Goal: Task Accomplishment & Management: Manage account settings

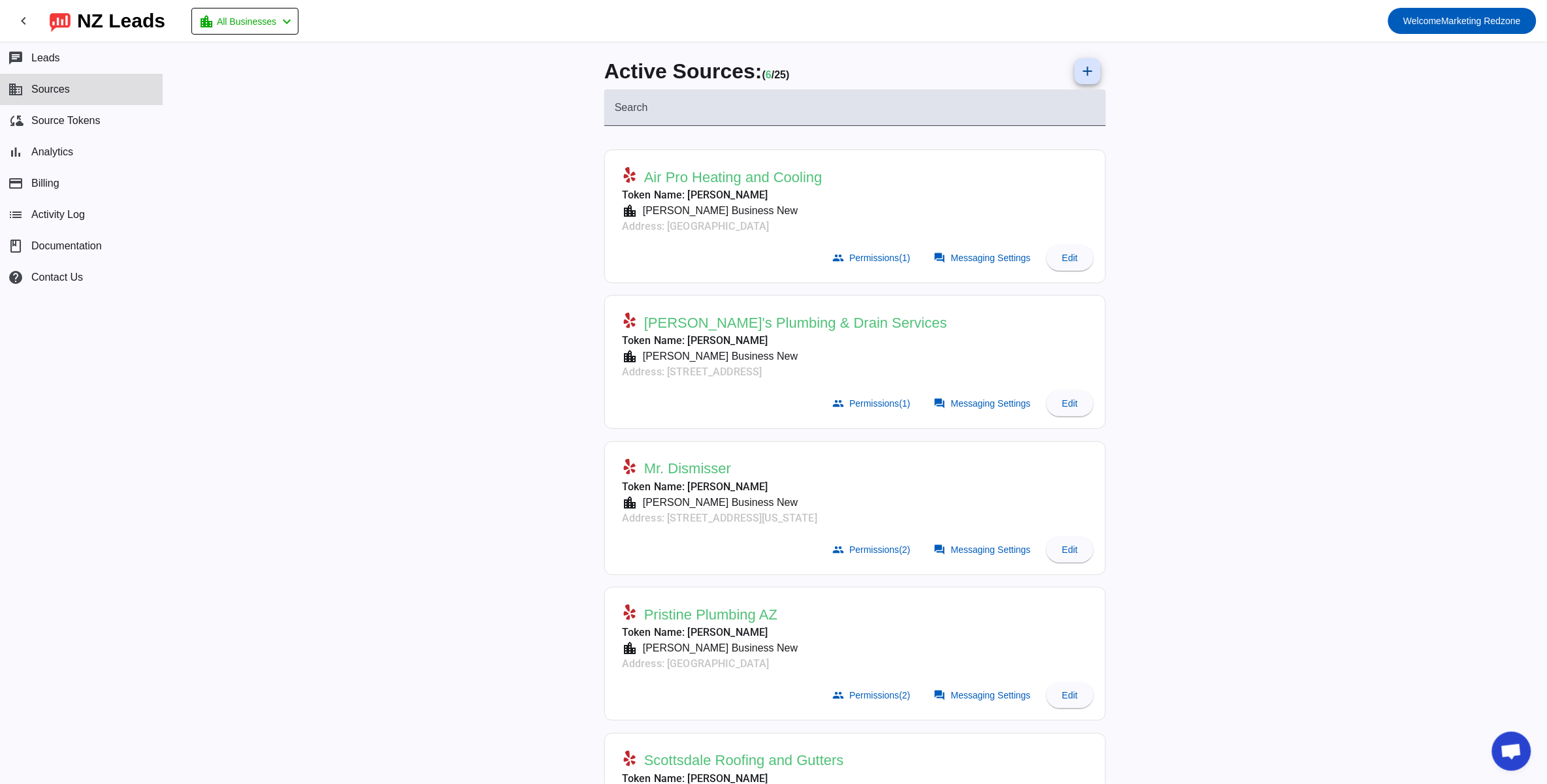
scroll to position [328, 0]
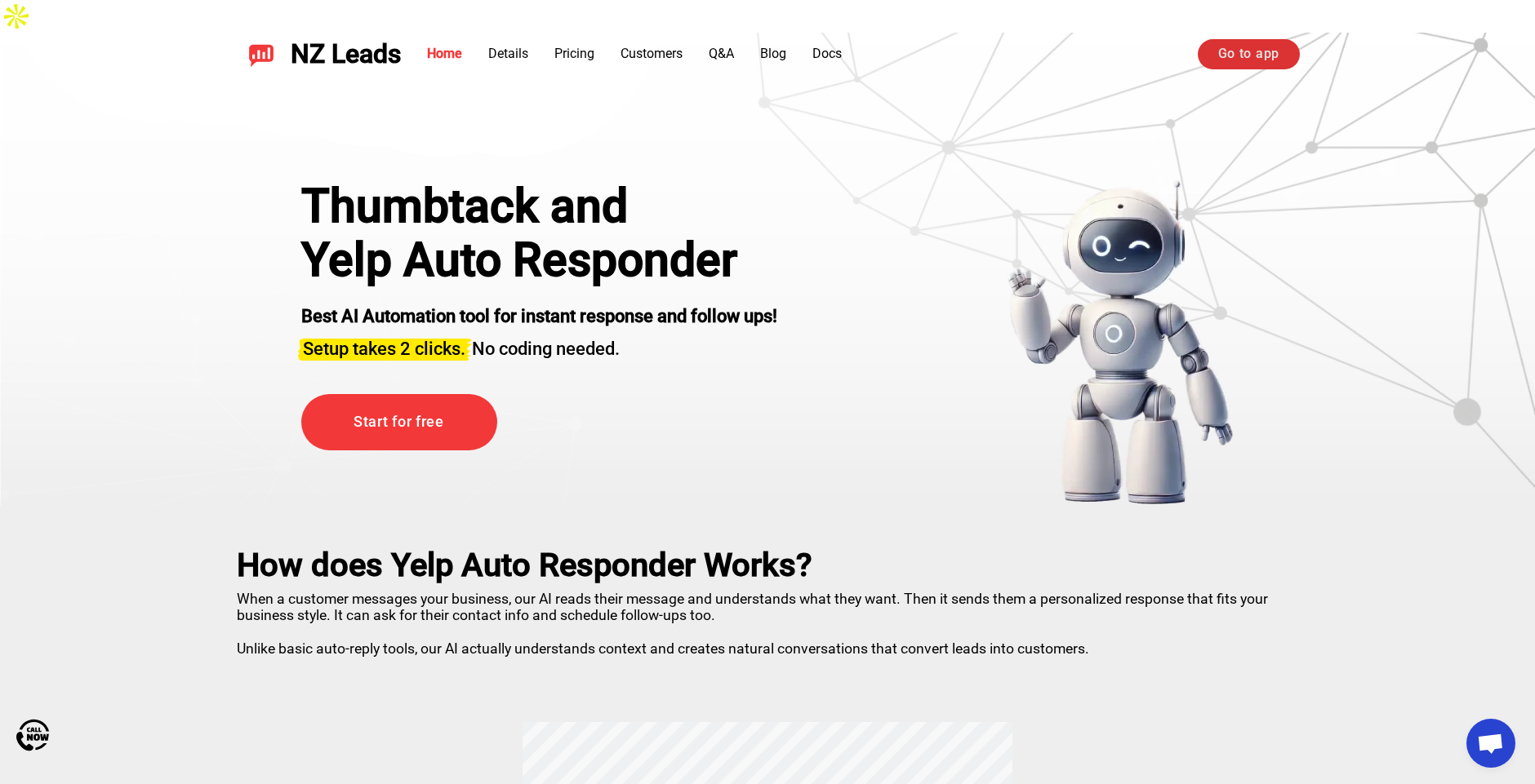
click at [1217, 58] on link "Go to app" at bounding box center [1248, 53] width 102 height 30
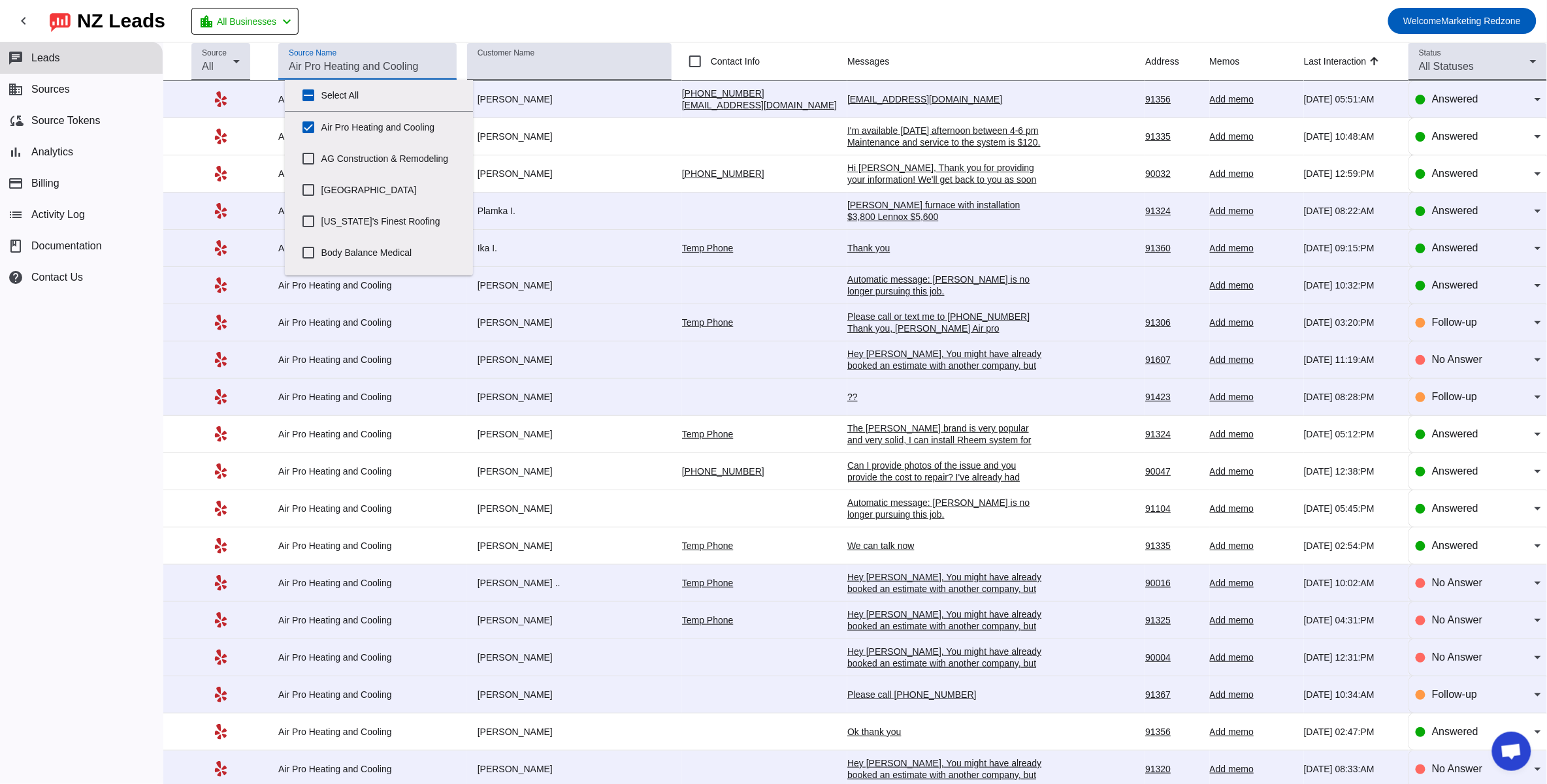
click at [363, 69] on input "Source Name" at bounding box center [367, 66] width 157 height 16
click at [304, 127] on input "Air Pro Heating and Cooling" at bounding box center [308, 127] width 26 height 26
checkbox input "false"
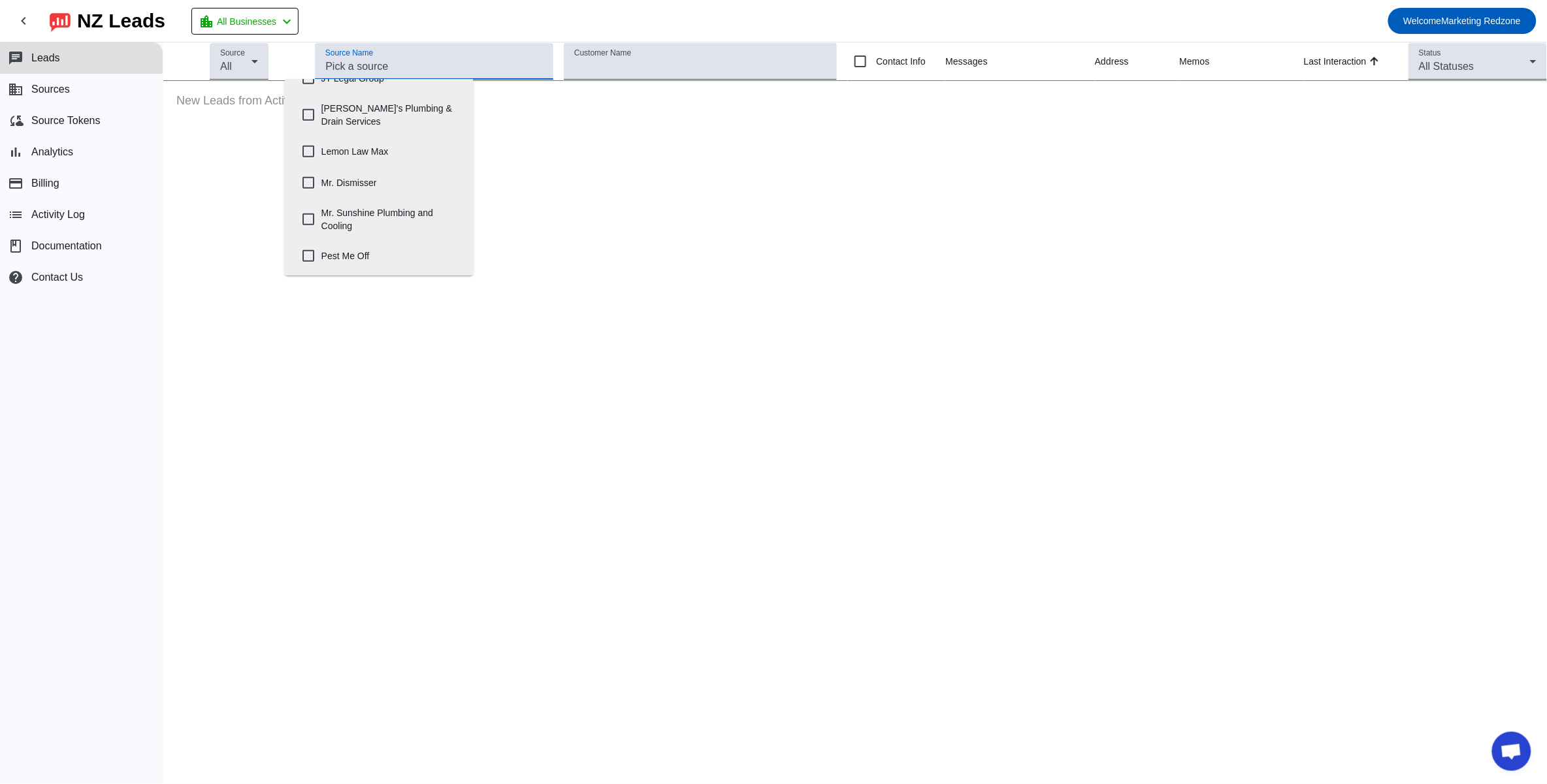
scroll to position [436, 0]
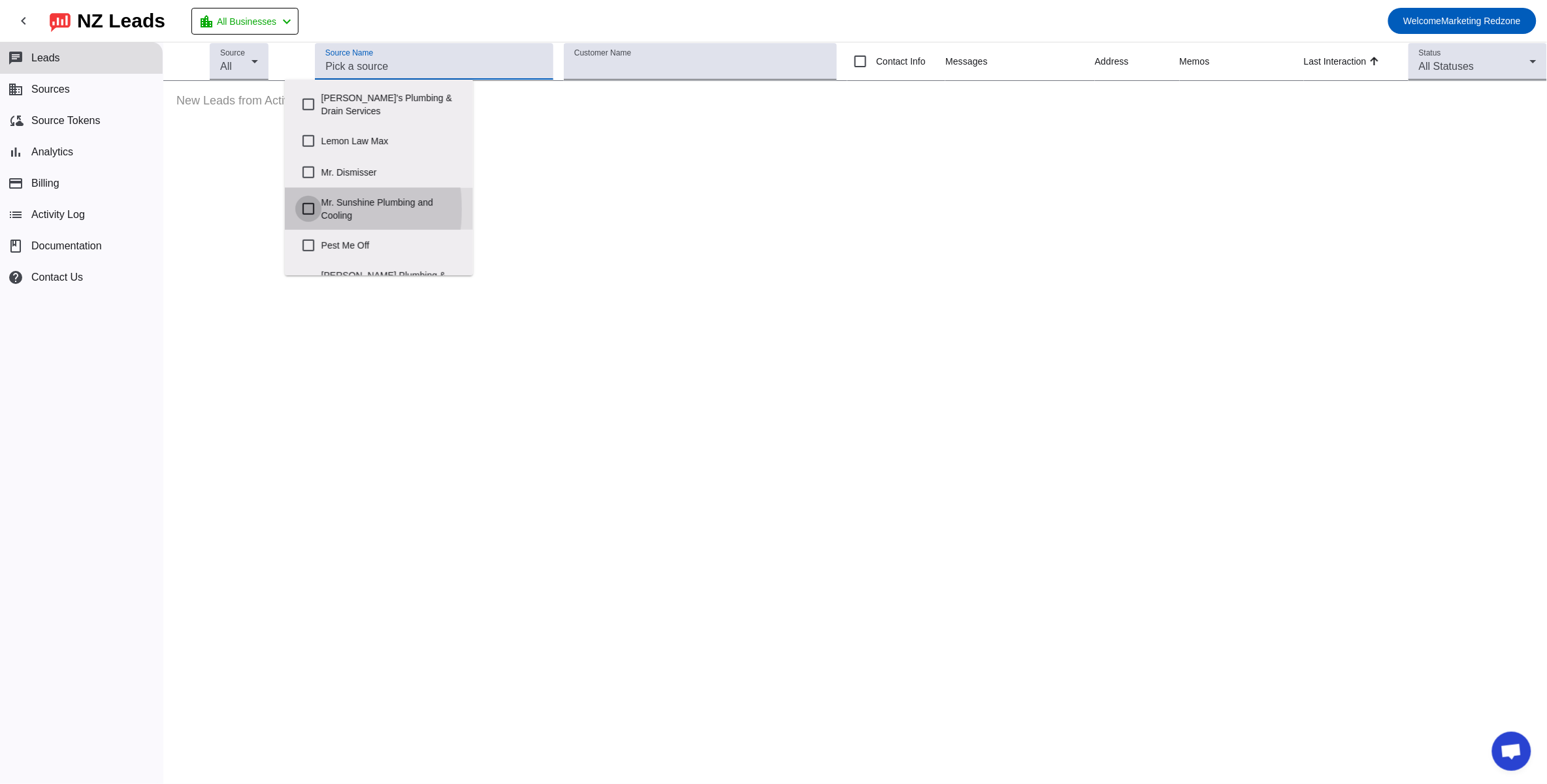
click at [309, 209] on input "Mr. Sunshine Plumbing and Cooling" at bounding box center [308, 209] width 26 height 26
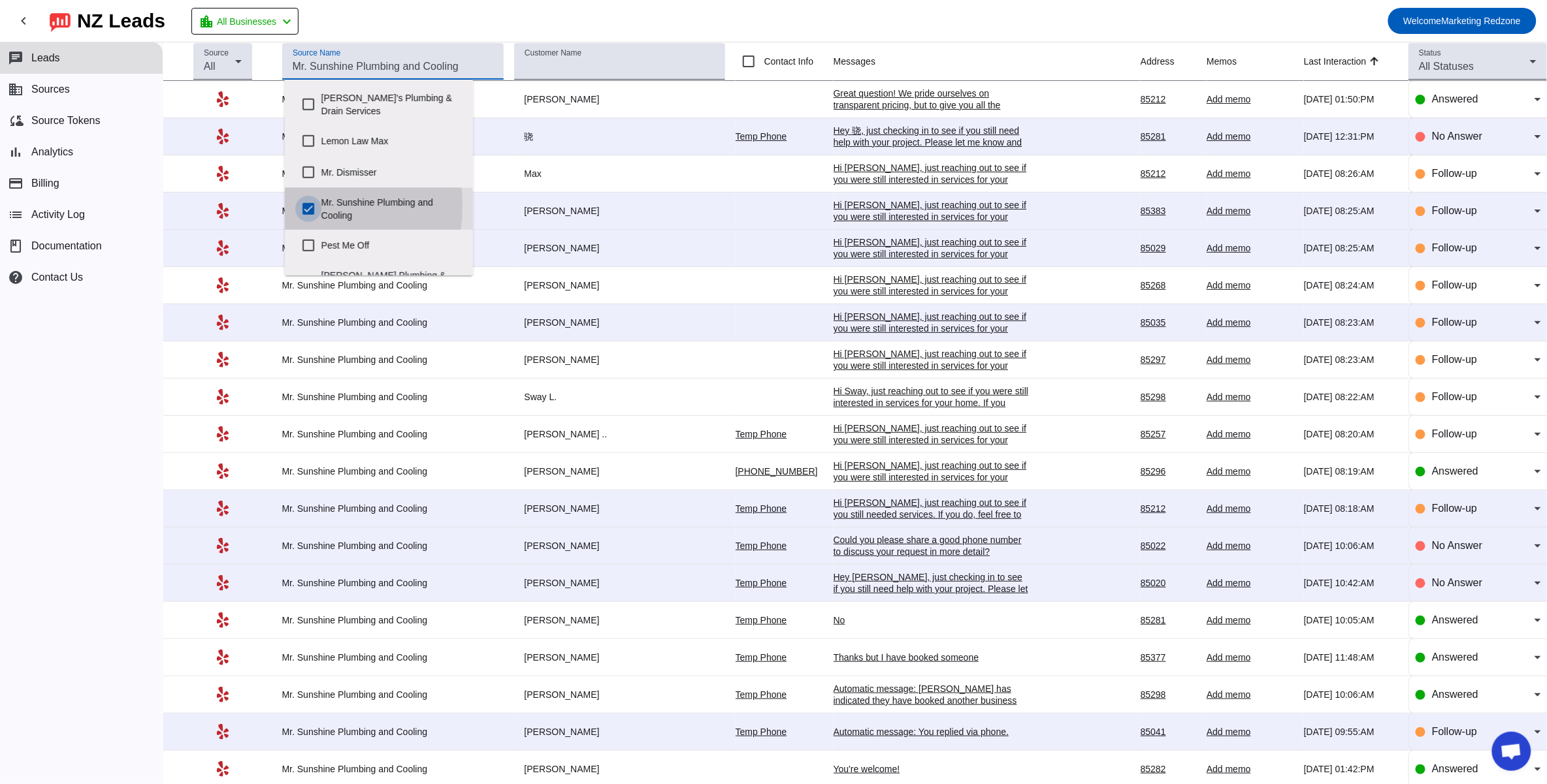
click at [312, 207] on input "Mr. Sunshine Plumbing and Cooling" at bounding box center [308, 209] width 26 height 26
checkbox input "false"
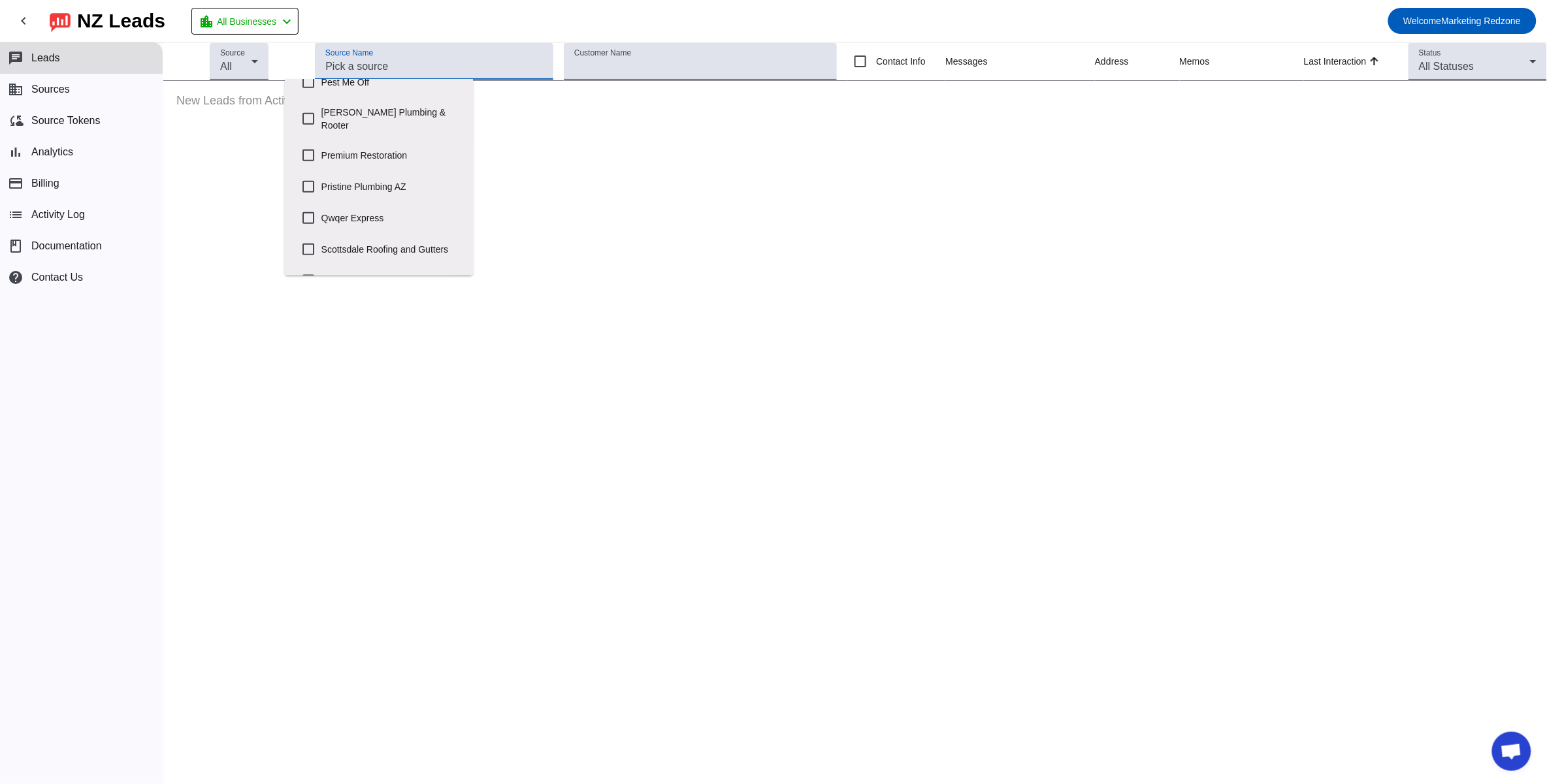
scroll to position [641, 0]
click at [313, 197] on input "Scottsdale Roofing and Gutters" at bounding box center [308, 207] width 26 height 26
checkbox input "true"
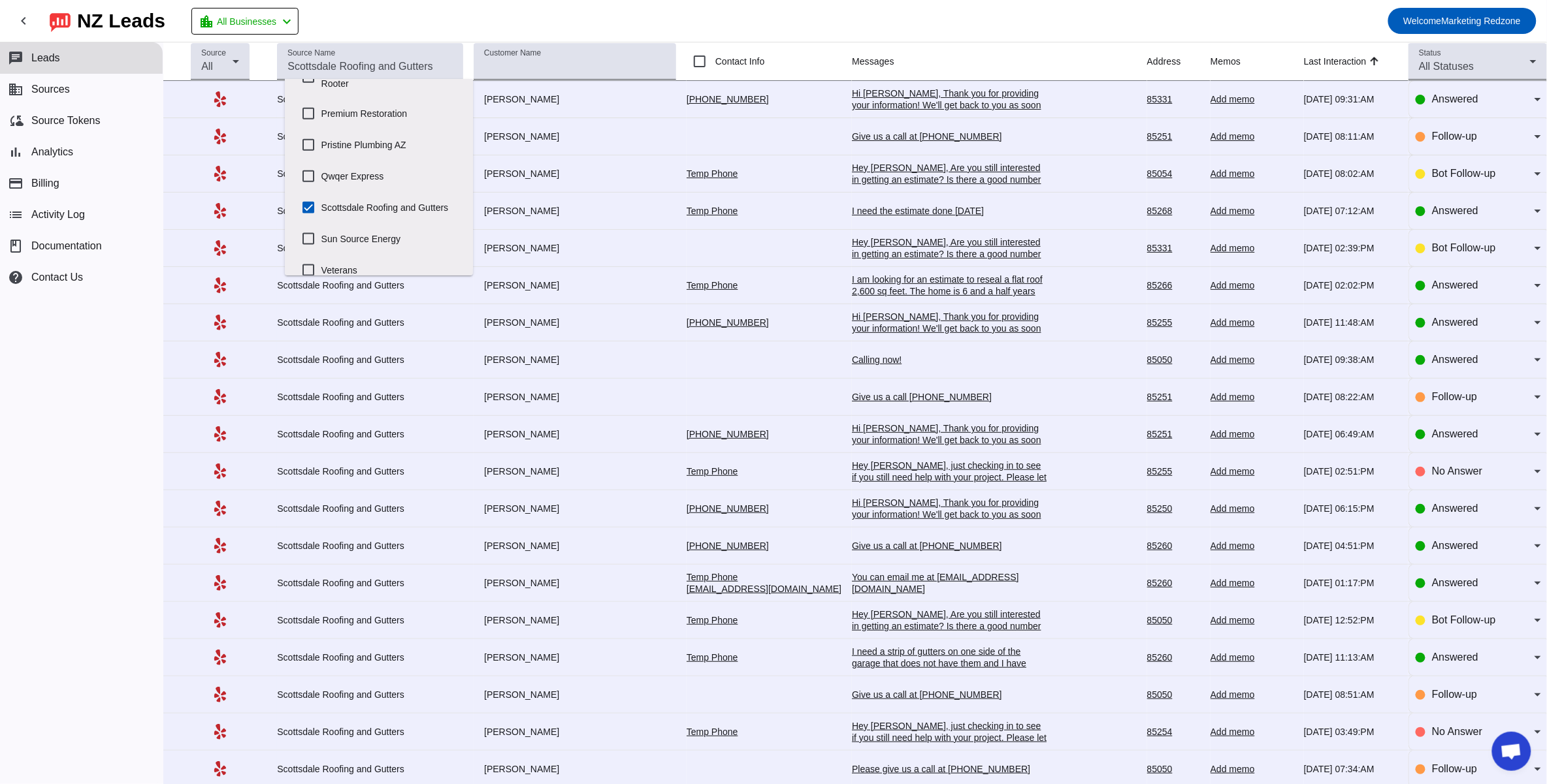
click at [786, 17] on mat-toolbar-row "chevron_left NZ Leads location_city All Businesses chevron_left Welcome Marketi…" at bounding box center [774, 21] width 1547 height 42
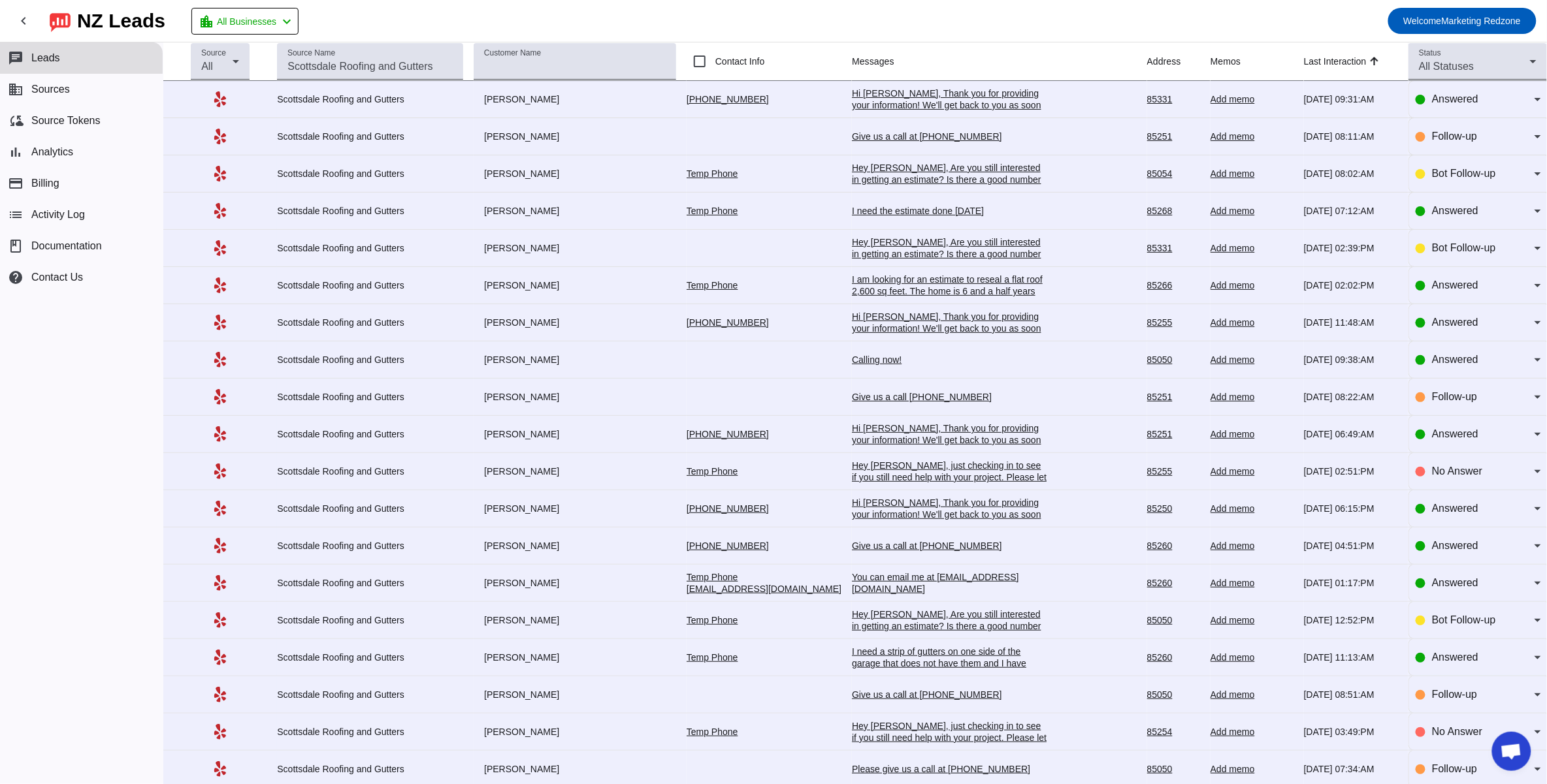
click at [852, 209] on div "I need the estimate done today" at bounding box center [950, 211] width 196 height 11
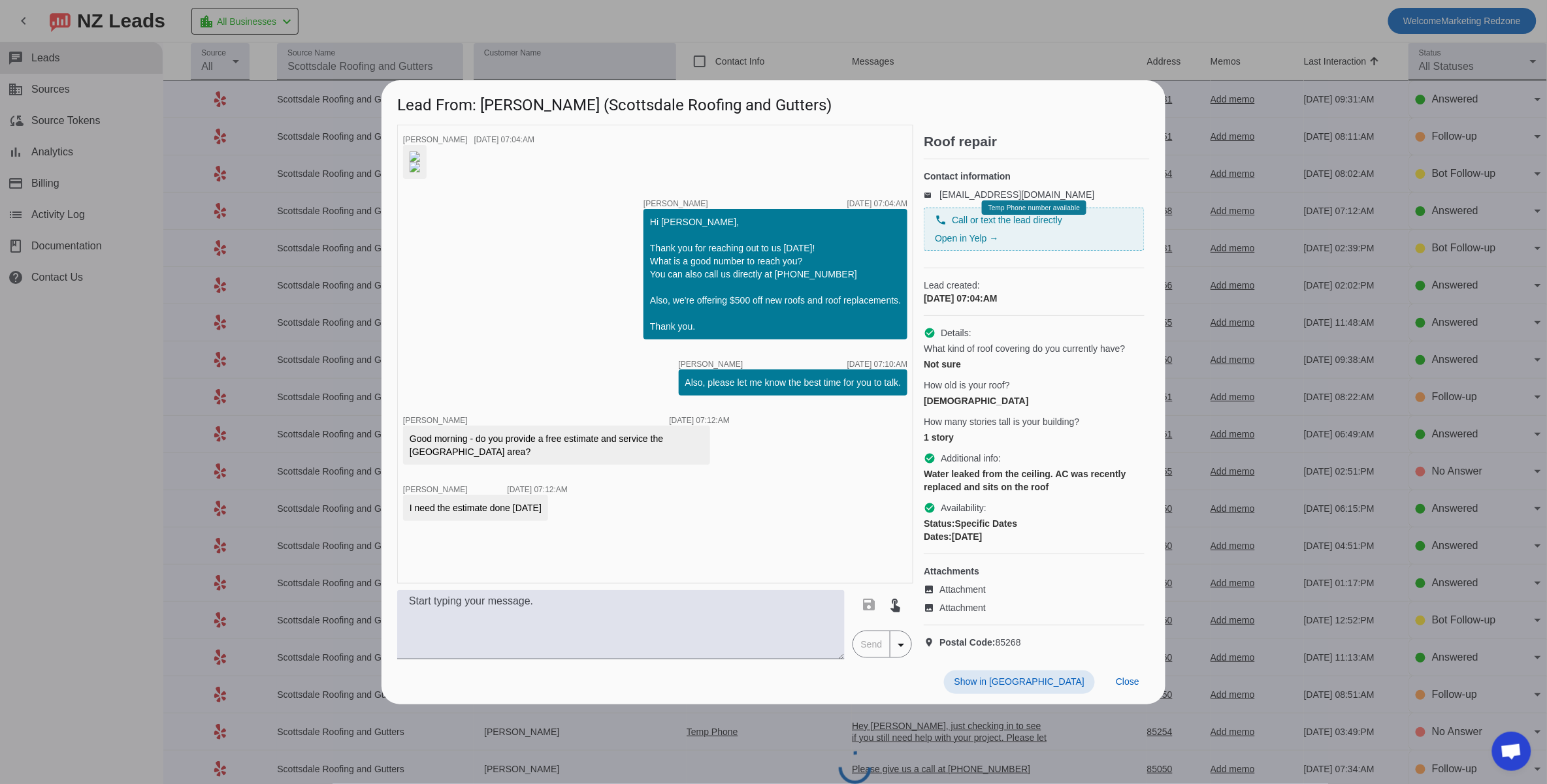
scroll to position [0, 0]
click at [1122, 687] on span "Close" at bounding box center [1127, 681] width 24 height 10
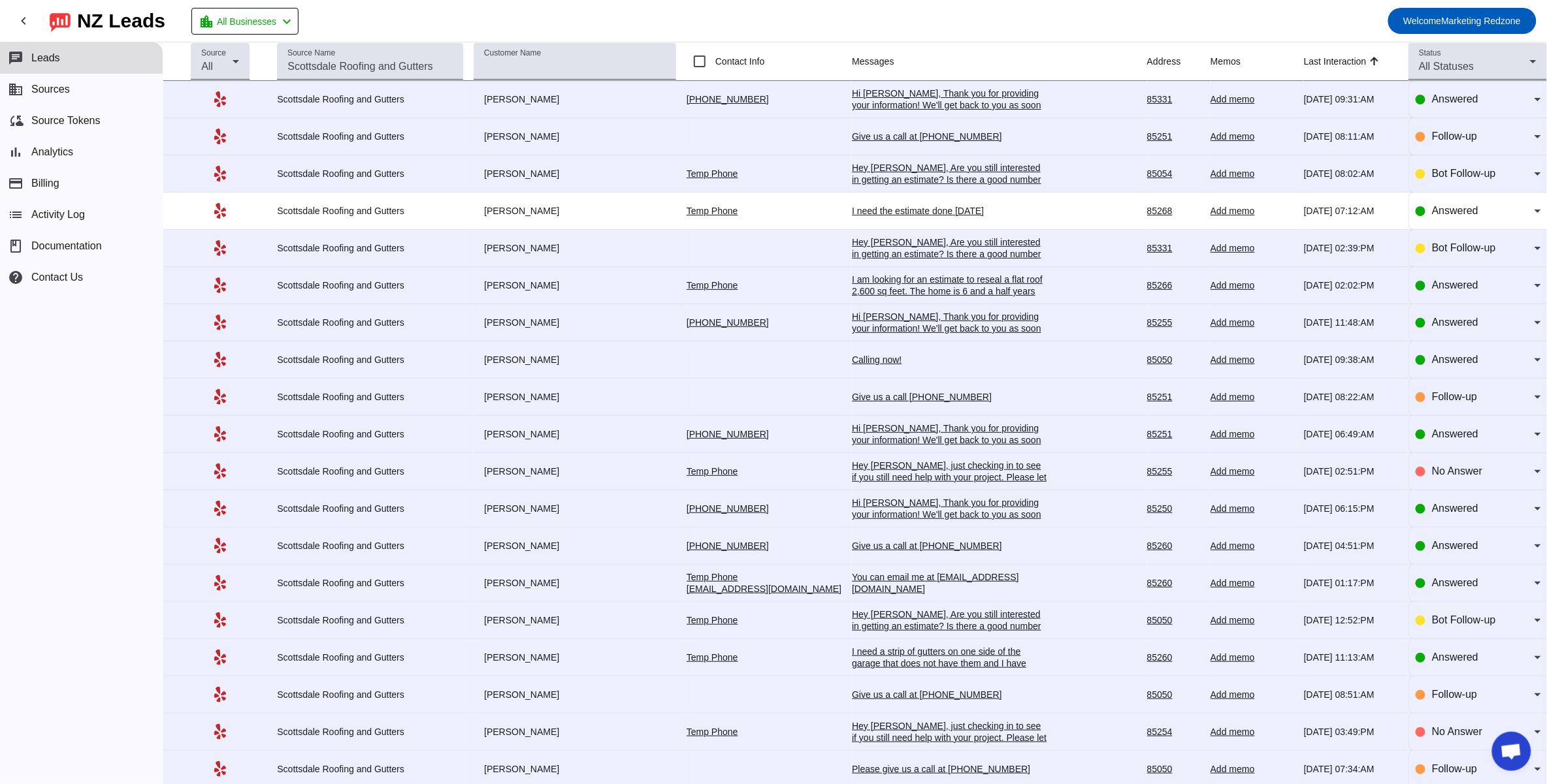
click at [870, 285] on div "I am looking for an estimate to reseal a flat roof 2,600 sq feet. The home is 6…" at bounding box center [950, 291] width 196 height 35
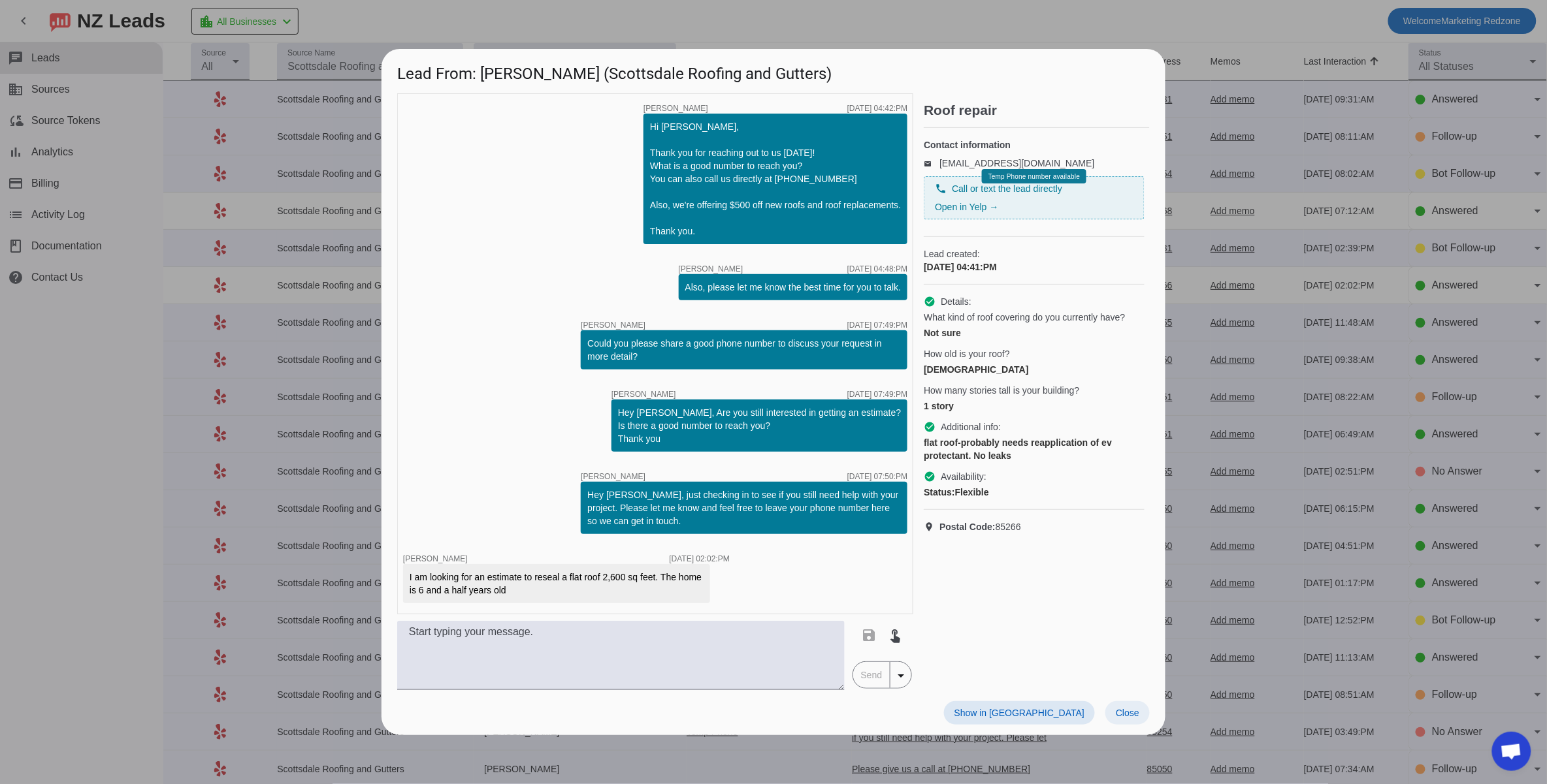
click at [1142, 708] on span at bounding box center [1127, 712] width 45 height 24
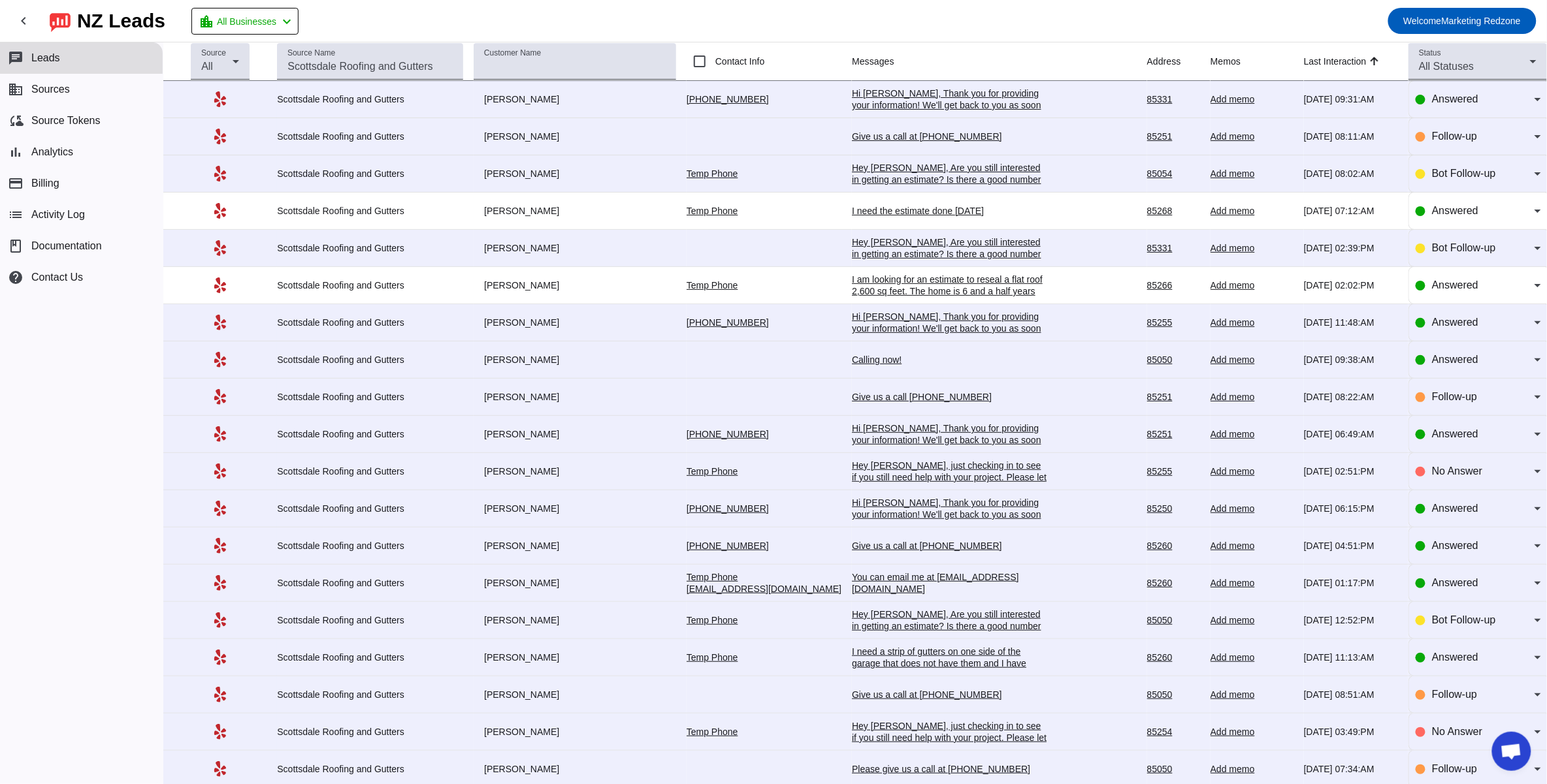
click at [852, 109] on div "Hi Cindy, Thank you for providing your information! We'll get back to you as so…" at bounding box center [950, 105] width 196 height 35
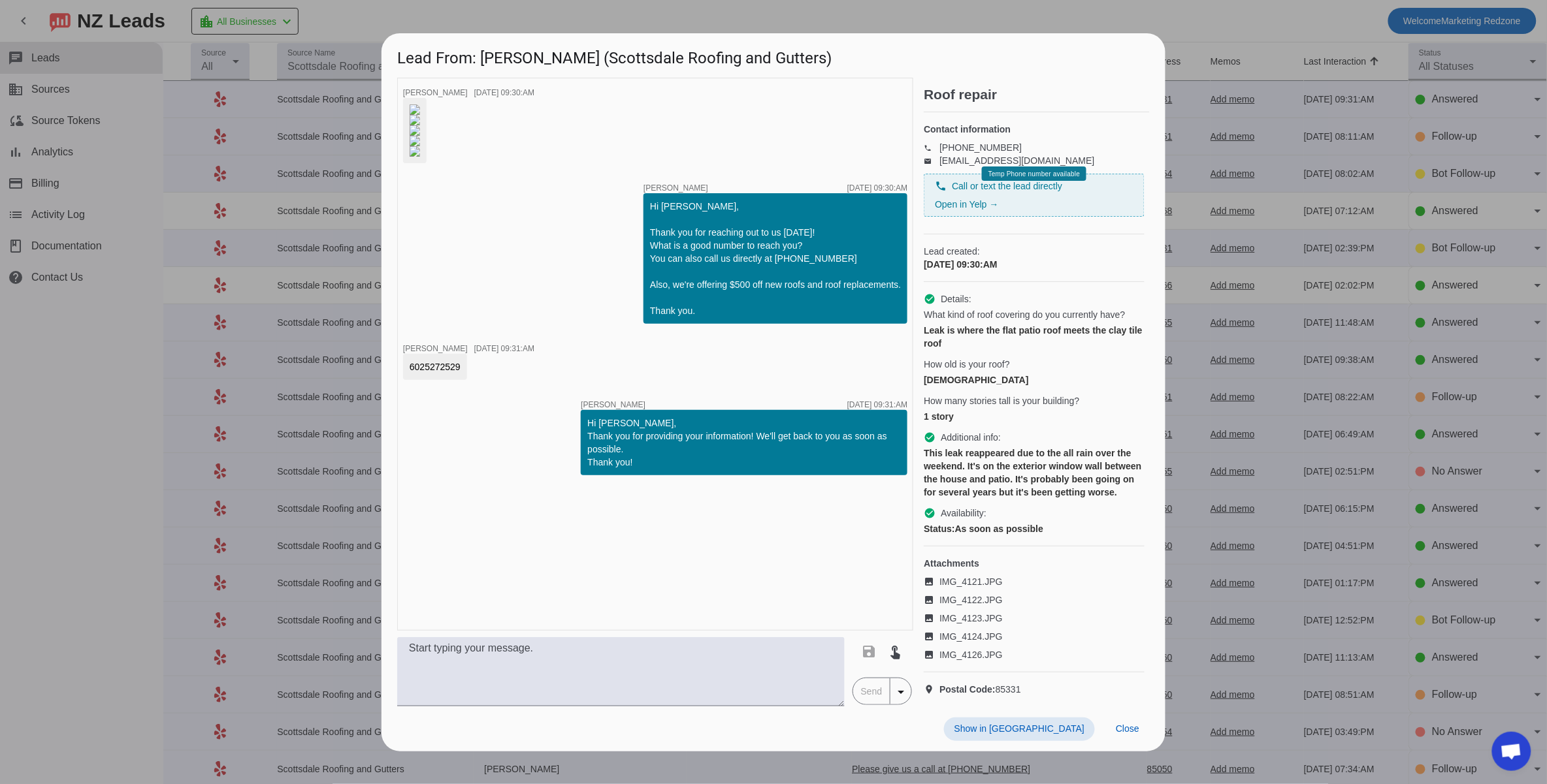
scroll to position [260, 0]
click at [1122, 734] on span "Close" at bounding box center [1127, 728] width 24 height 10
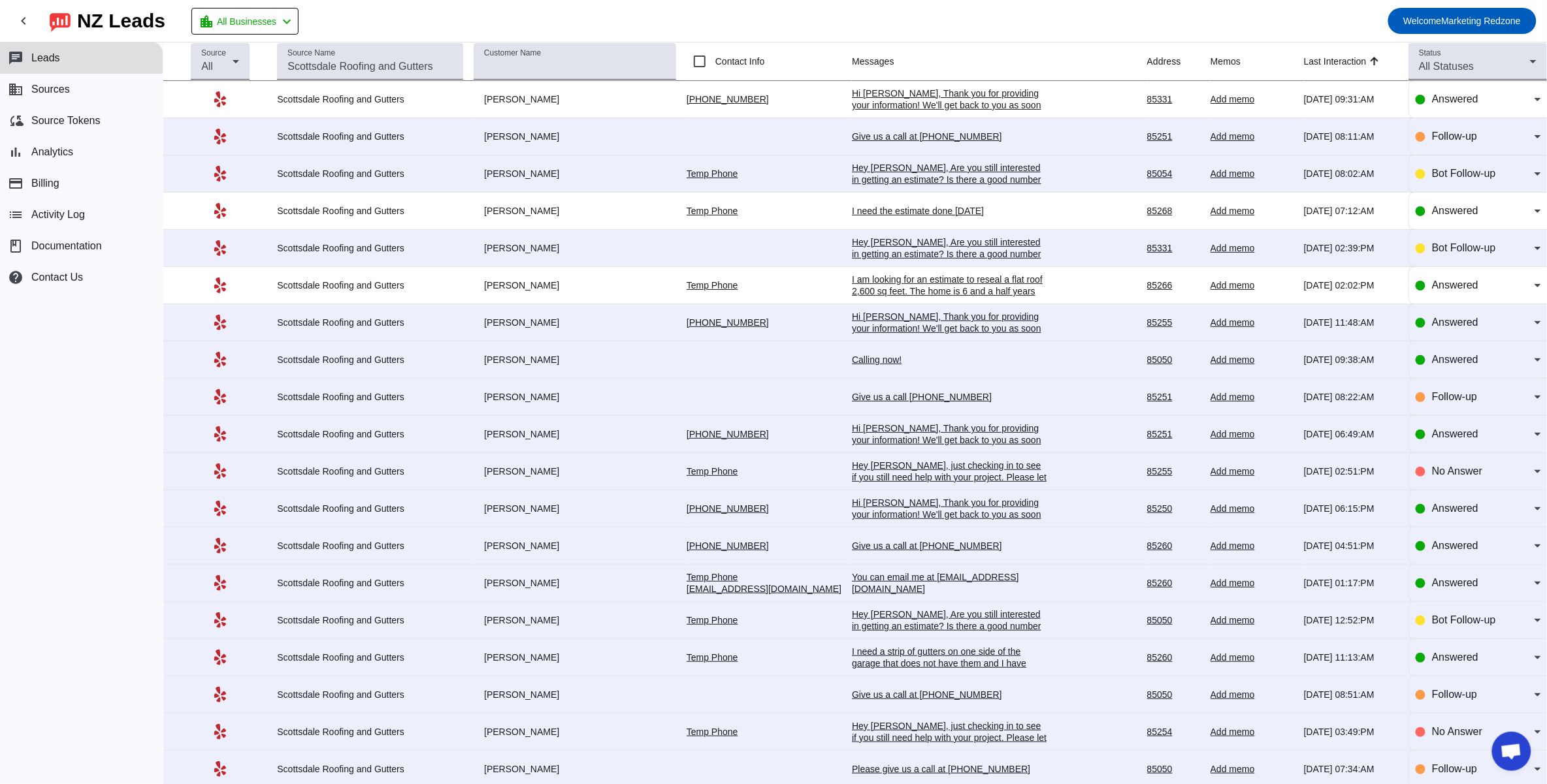
click at [855, 398] on div "Give us a call 480-426-0885" at bounding box center [950, 396] width 196 height 11
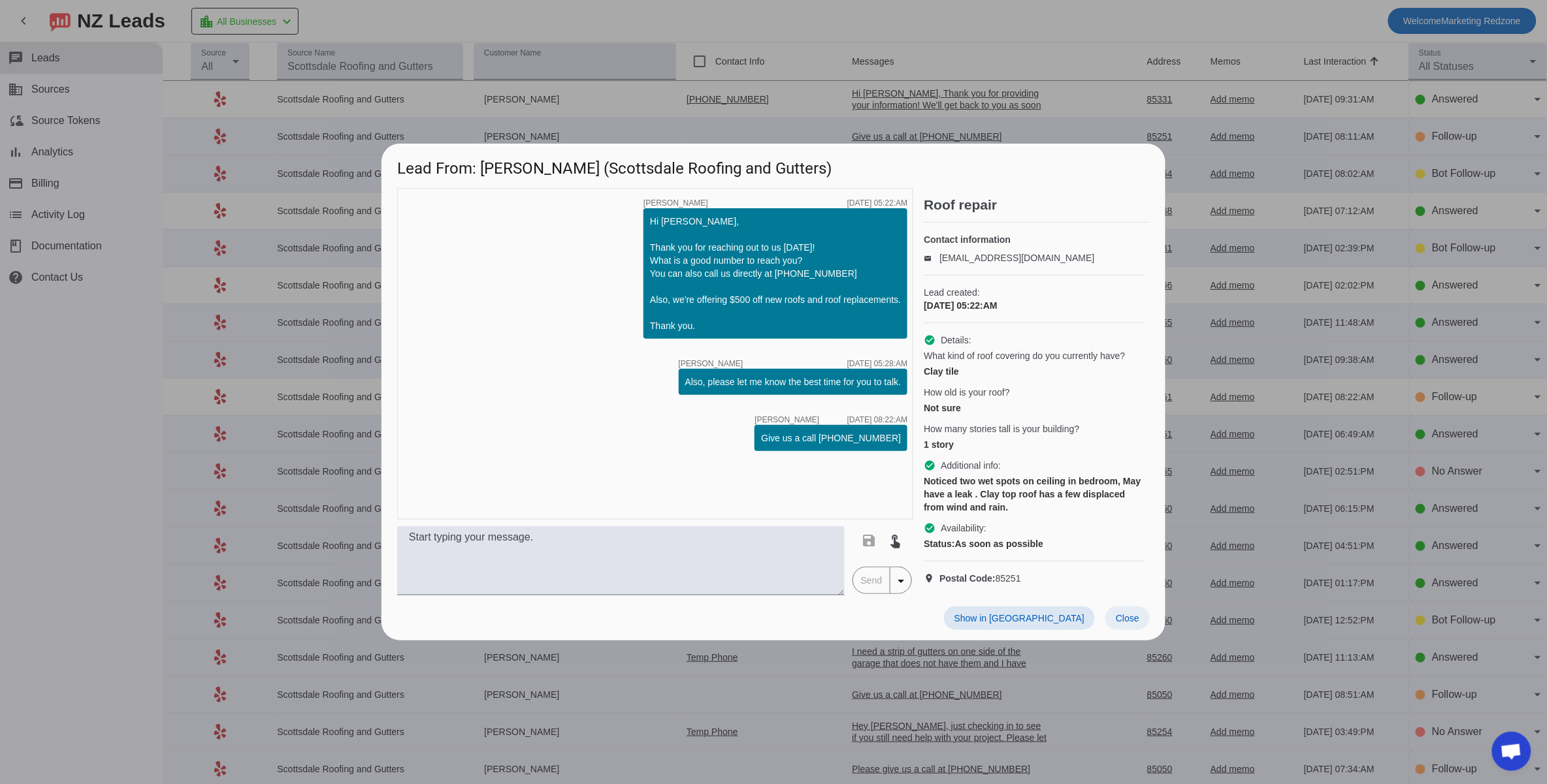
click at [1134, 624] on button "Close" at bounding box center [1127, 618] width 45 height 24
